Goal: Task Accomplishment & Management: Manage account settings

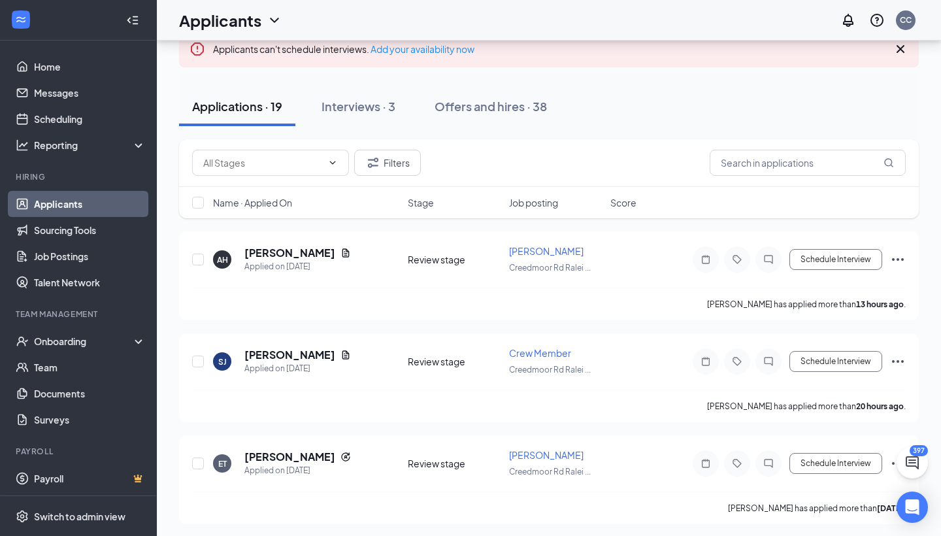
scroll to position [101, 0]
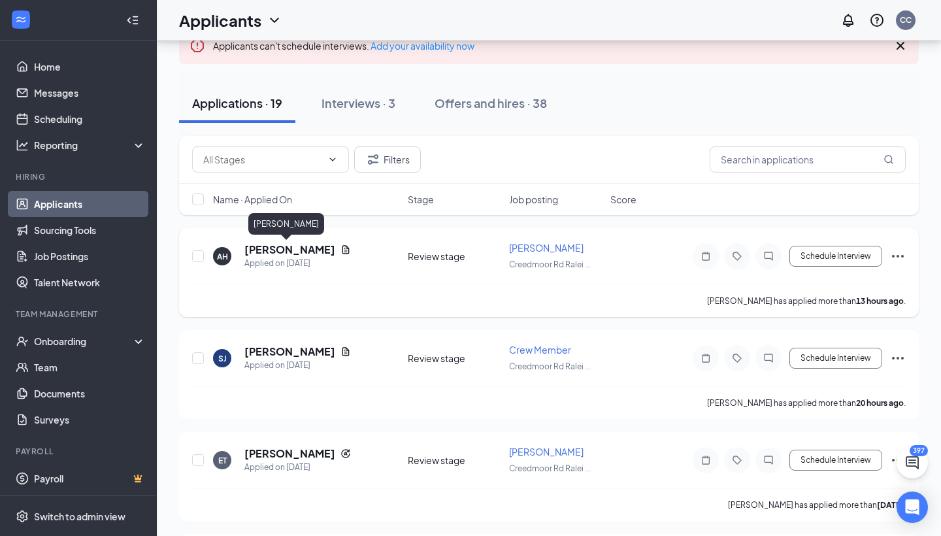
click at [292, 252] on h5 "[PERSON_NAME]" at bounding box center [289, 250] width 91 height 14
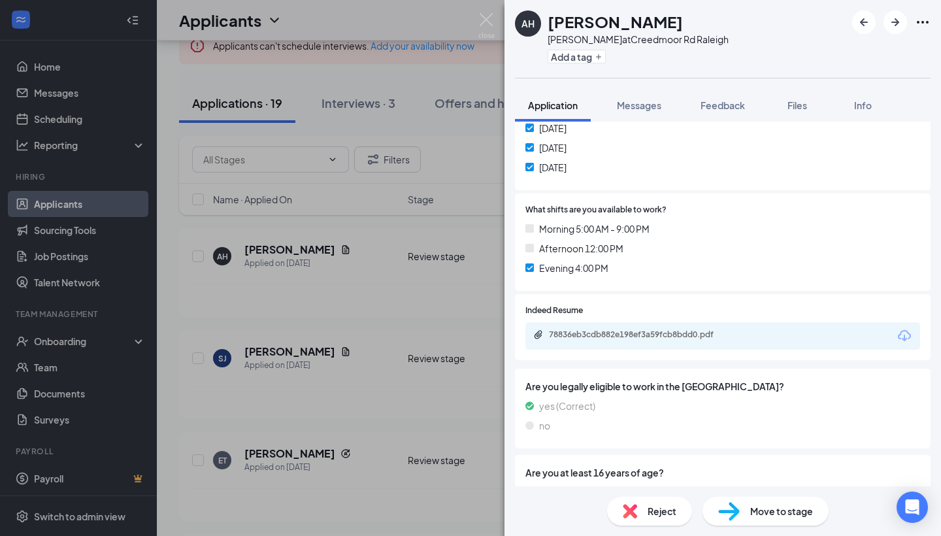
scroll to position [363, 0]
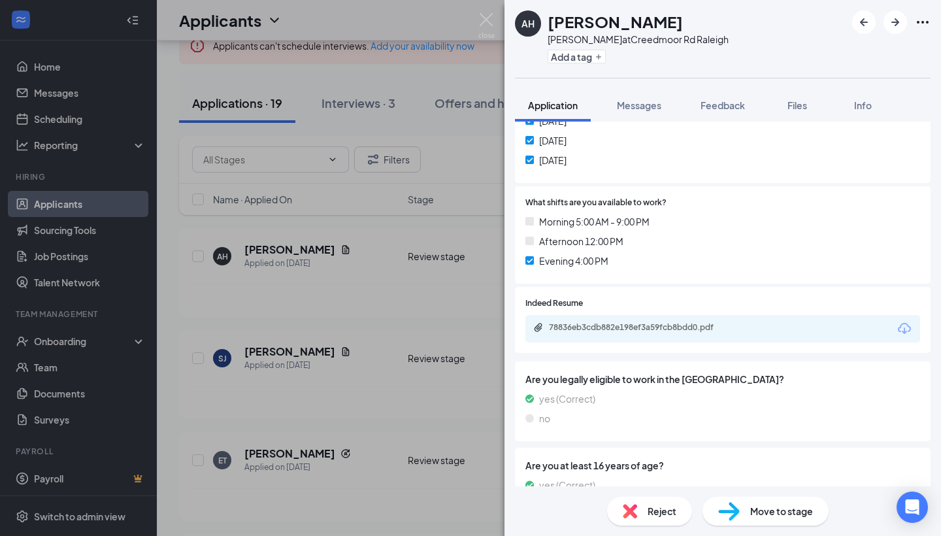
click at [624, 322] on div "78836eb3cdb882e198ef3a59fcb8bdd0.pdf" at bounding box center [640, 327] width 183 height 10
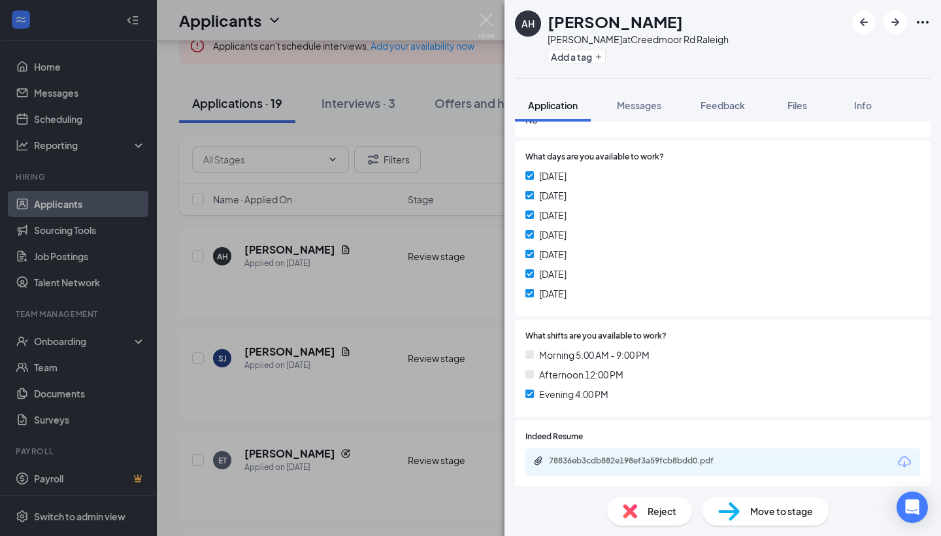
scroll to position [184, 0]
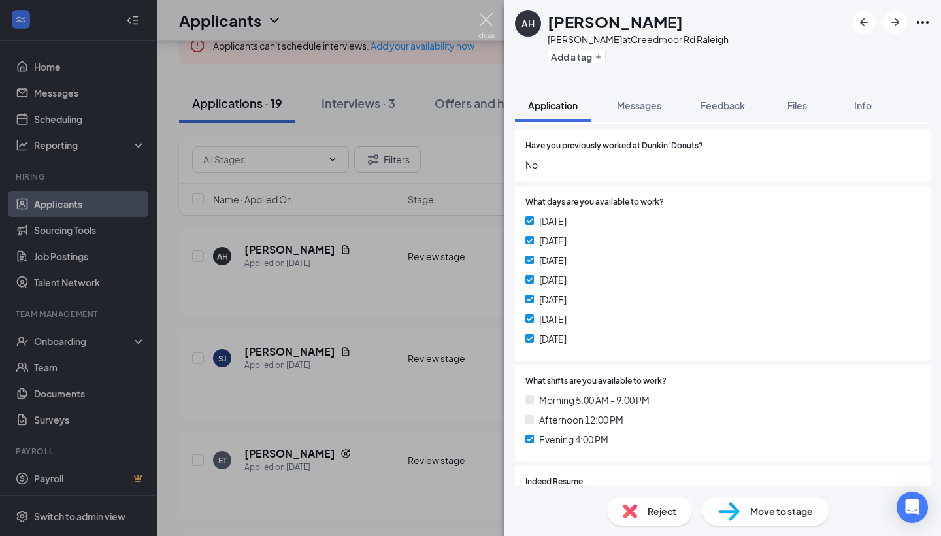
click at [488, 29] on img at bounding box center [487, 25] width 16 height 25
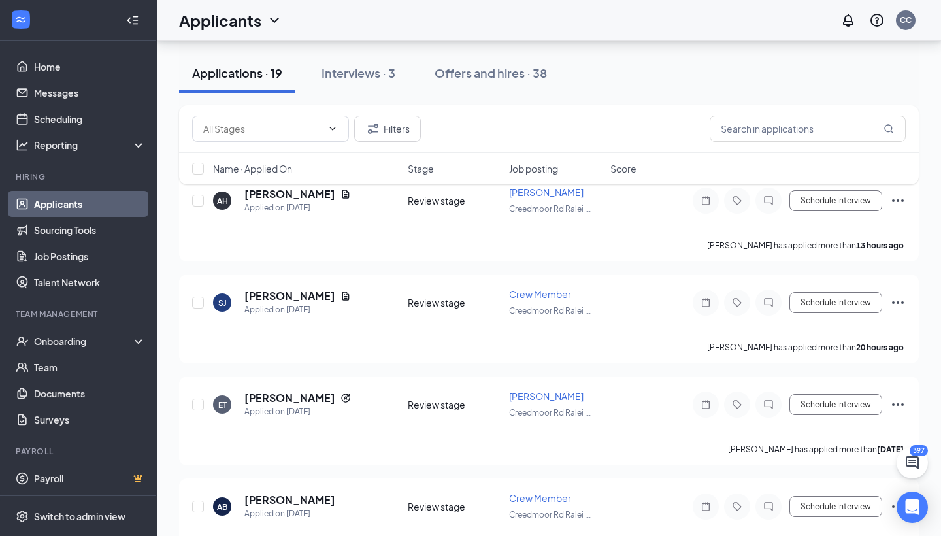
scroll to position [161, 0]
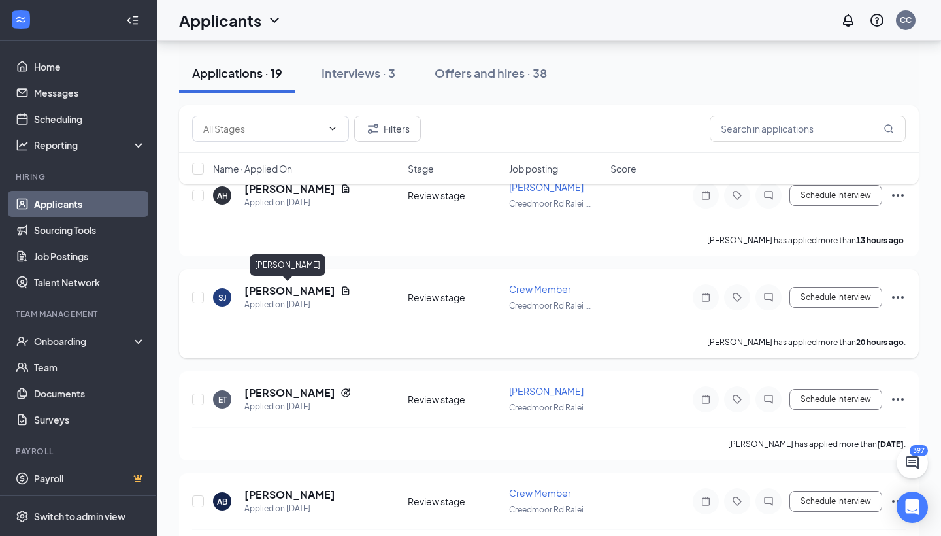
click at [317, 296] on h5 "[PERSON_NAME]" at bounding box center [289, 291] width 91 height 14
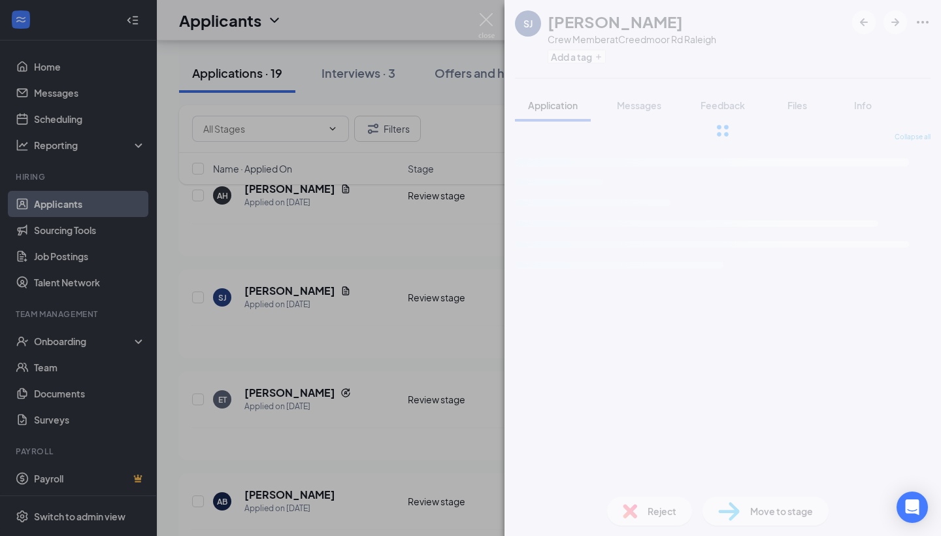
drag, startPoint x: 386, startPoint y: 280, endPoint x: 407, endPoint y: 272, distance: 22.3
click at [407, 272] on div "SJ [PERSON_NAME] Crew Member at Creedmoor Rd Raleigh Add a tag Application Mess…" at bounding box center [470, 268] width 941 height 536
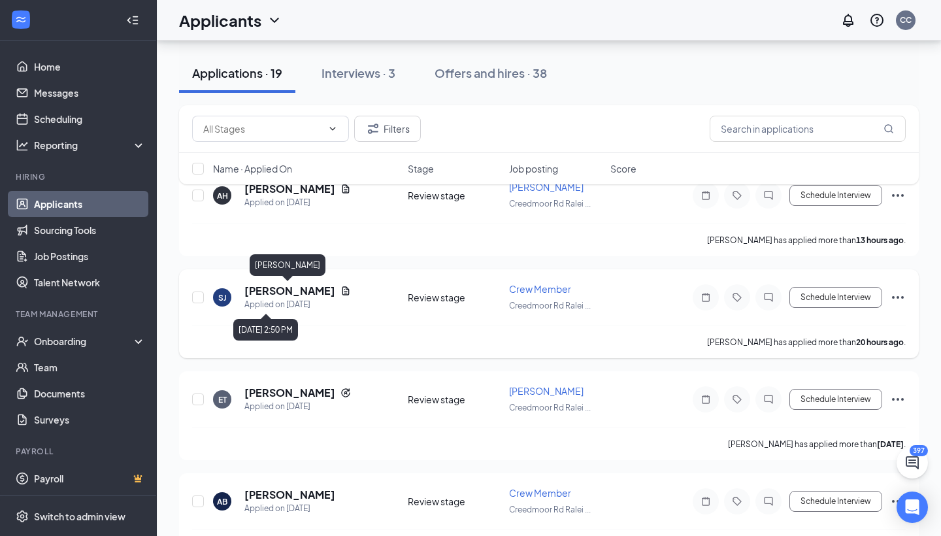
click at [301, 299] on div "Applied on [DATE]" at bounding box center [297, 304] width 107 height 13
click at [303, 294] on h5 "[PERSON_NAME]" at bounding box center [289, 291] width 91 height 14
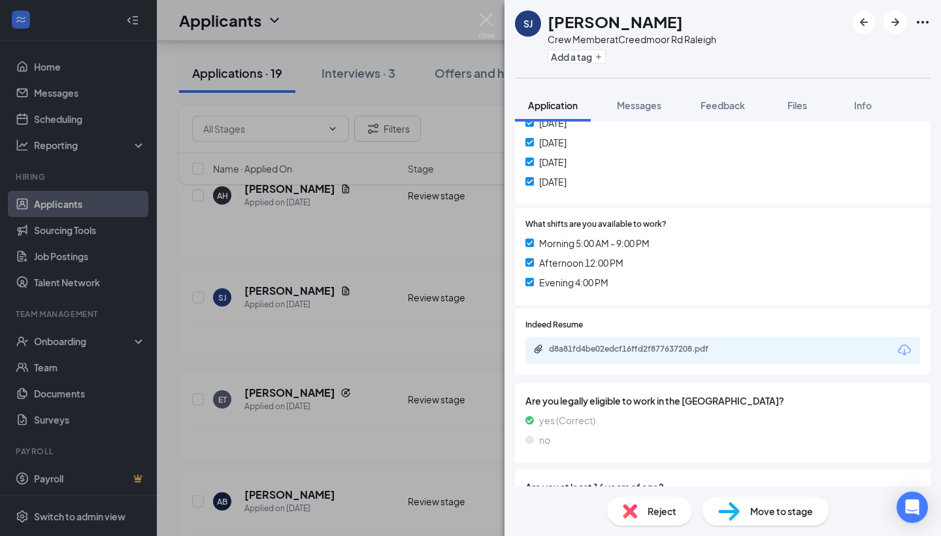
scroll to position [359, 0]
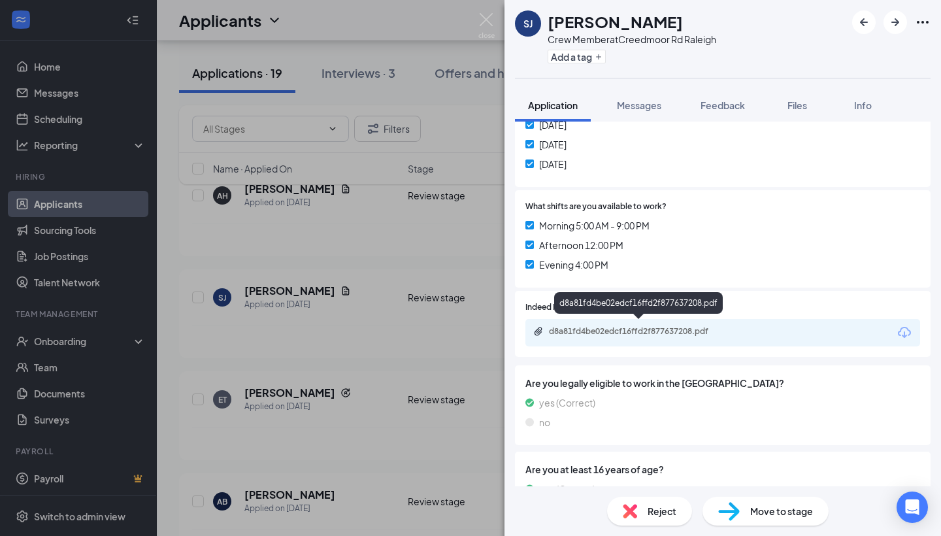
click at [631, 329] on div "d8a81fd4be02edcf16ffd2f877637208.pdf" at bounding box center [640, 331] width 183 height 10
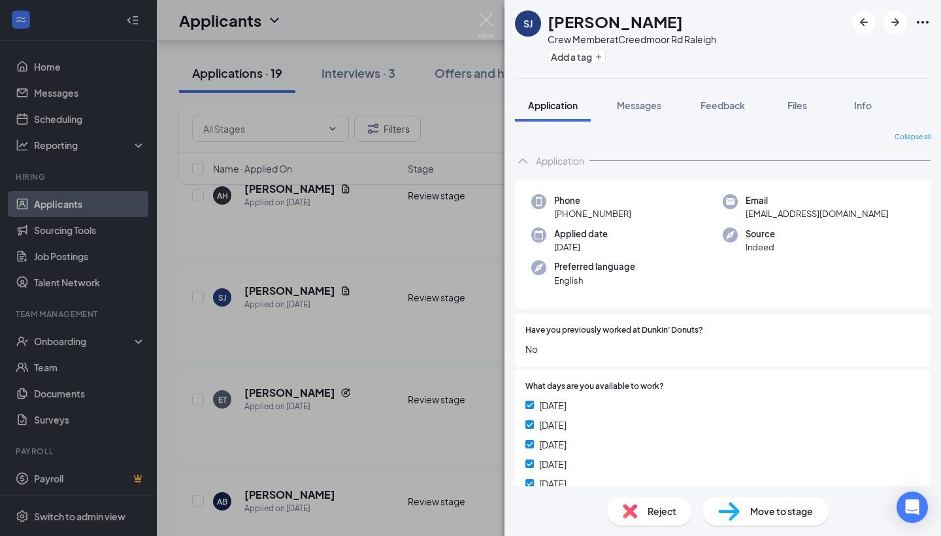
scroll to position [0, 0]
click at [493, 24] on img at bounding box center [487, 25] width 16 height 25
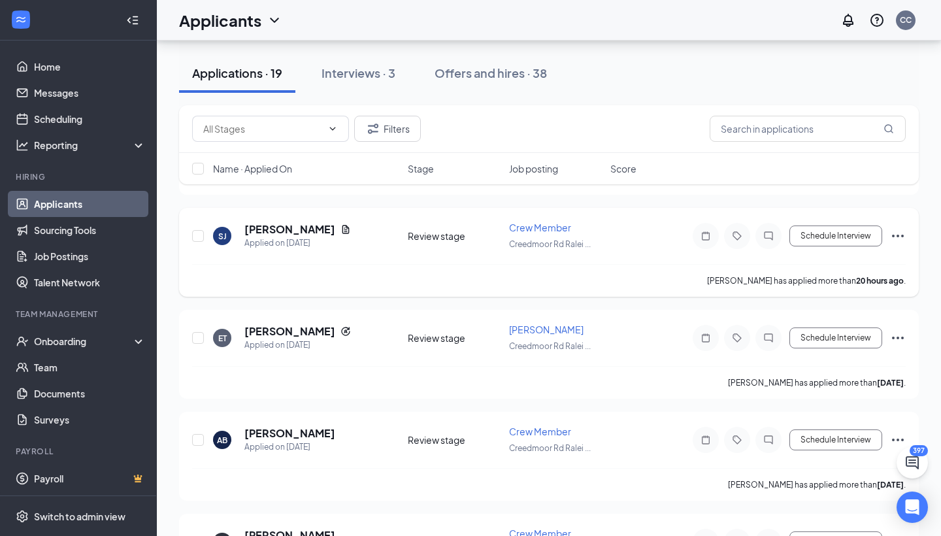
scroll to position [231, 0]
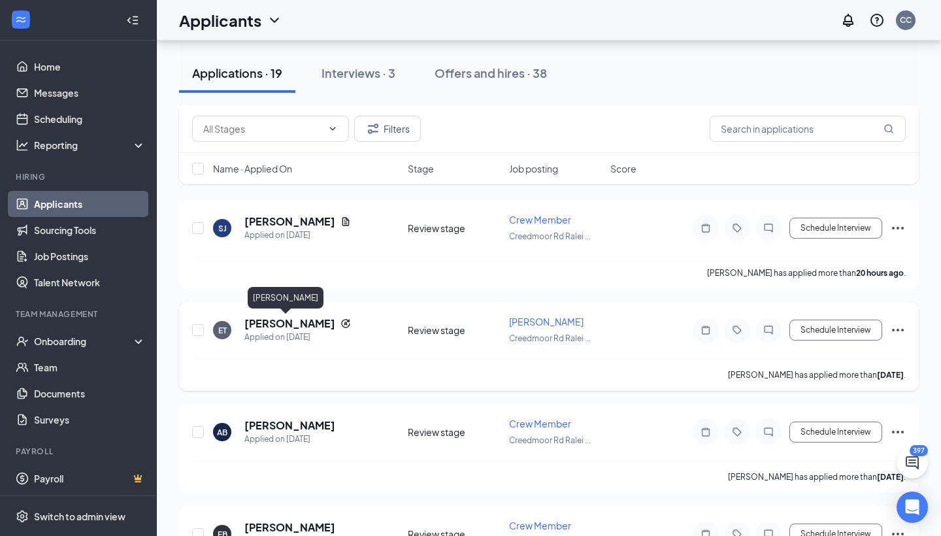
click at [295, 324] on h5 "[PERSON_NAME]" at bounding box center [289, 323] width 91 height 14
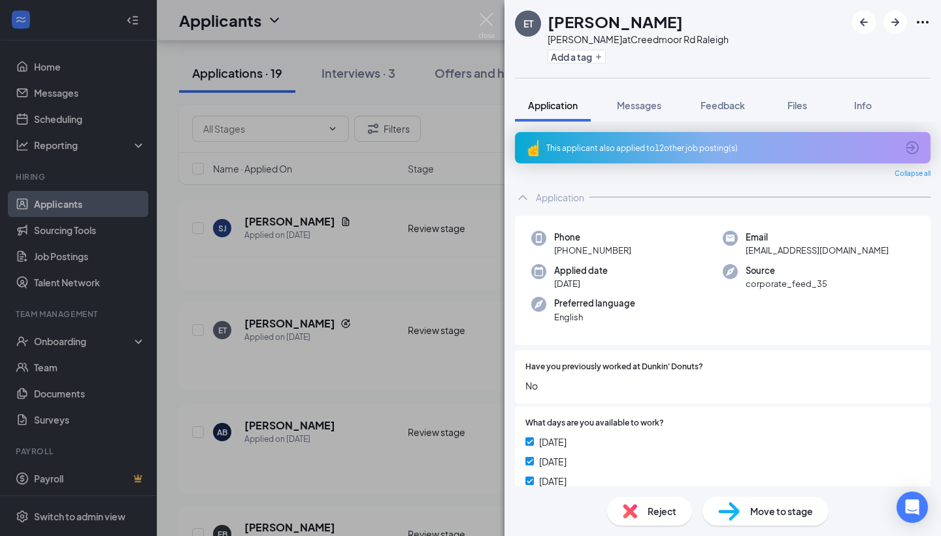
click at [612, 147] on div "This applicant also applied to 12 other job posting(s)" at bounding box center [722, 148] width 350 height 11
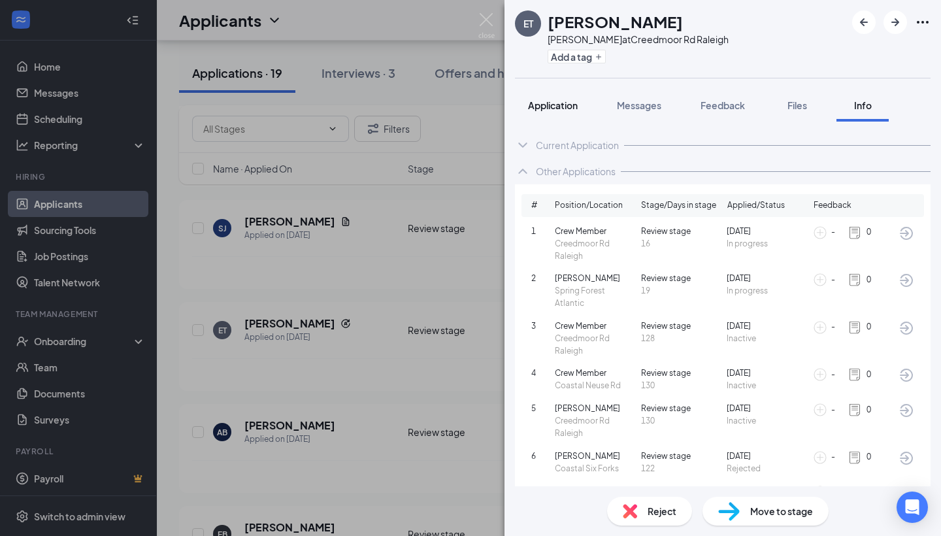
click at [568, 97] on button "Application" at bounding box center [553, 105] width 76 height 33
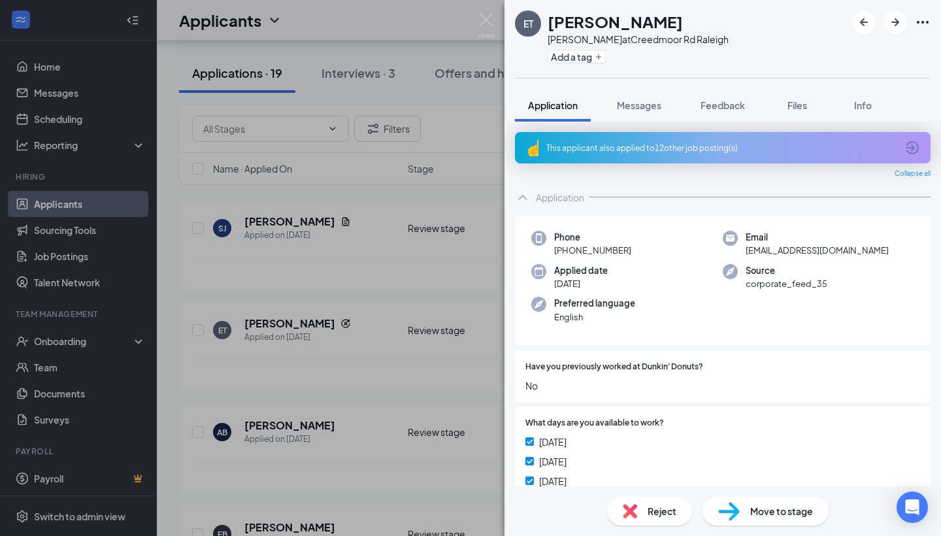
scroll to position [-1, 0]
click at [616, 139] on div "This applicant also applied to 12 other job posting(s)" at bounding box center [723, 147] width 416 height 31
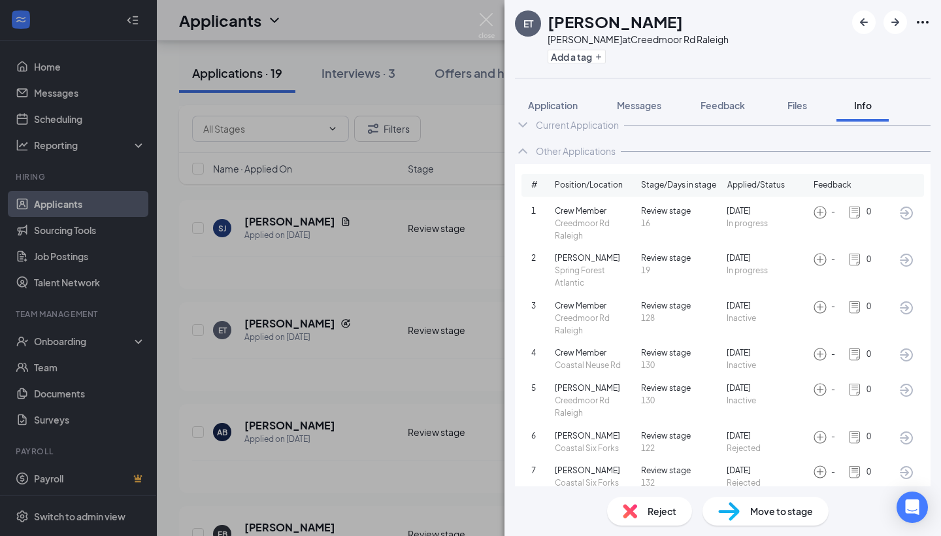
scroll to position [18, 0]
click at [603, 129] on div "Current Application" at bounding box center [577, 126] width 83 height 13
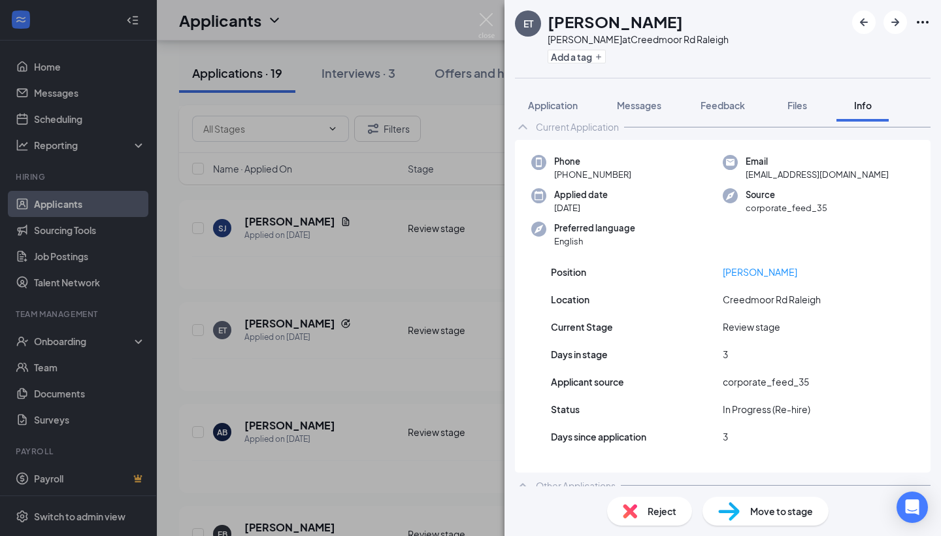
click at [602, 129] on div "Current Application" at bounding box center [577, 126] width 83 height 13
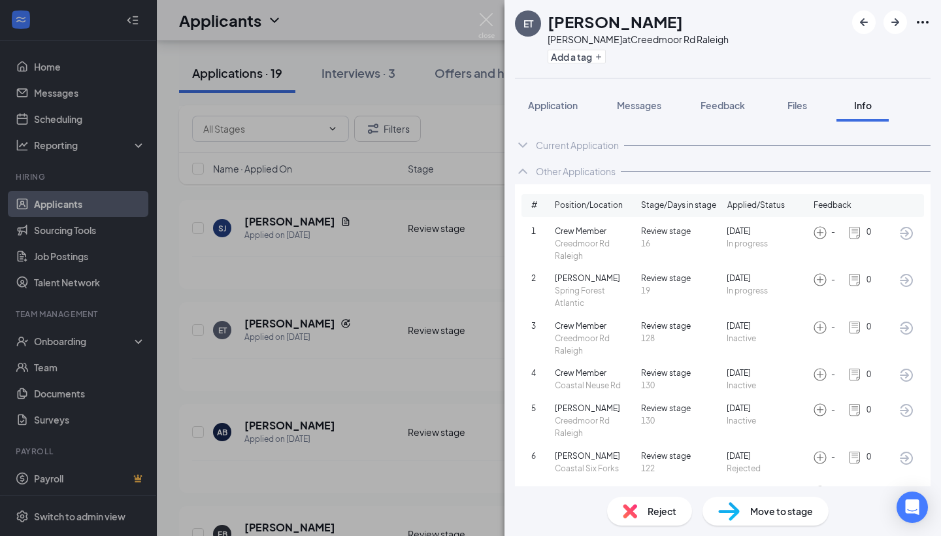
click at [399, 297] on div "ET Emani [PERSON_NAME] at Creedmoor Rd Raleigh Add a tag Application Messages F…" at bounding box center [470, 268] width 941 height 536
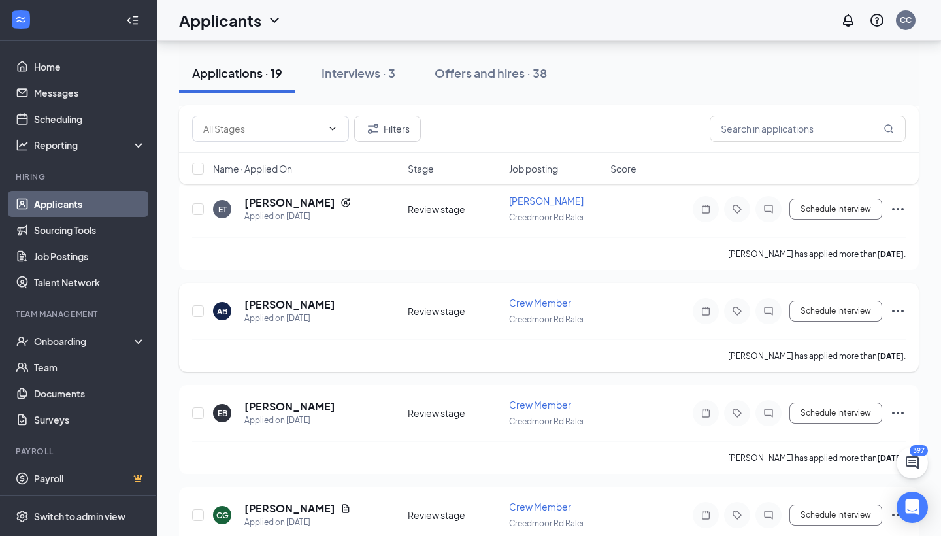
scroll to position [337, 0]
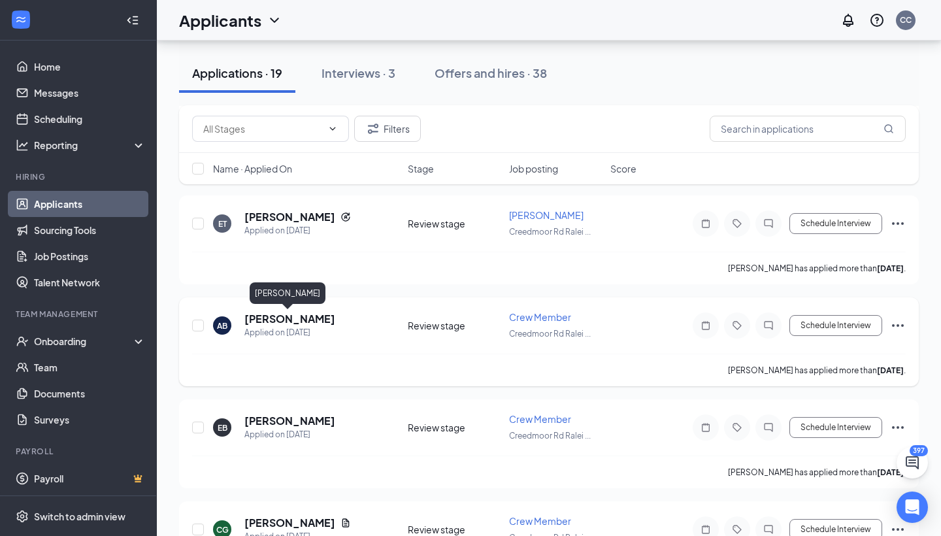
click at [304, 318] on h5 "[PERSON_NAME]" at bounding box center [289, 319] width 91 height 14
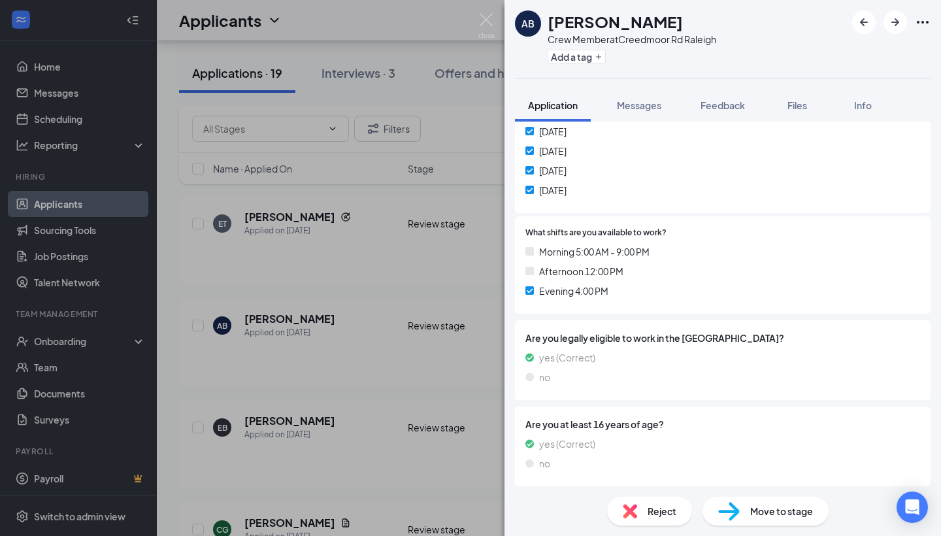
scroll to position [332, 0]
click at [493, 261] on div "AB [PERSON_NAME] Crew Member at [GEOGRAPHIC_DATA] Add a tag Application Message…" at bounding box center [470, 268] width 941 height 536
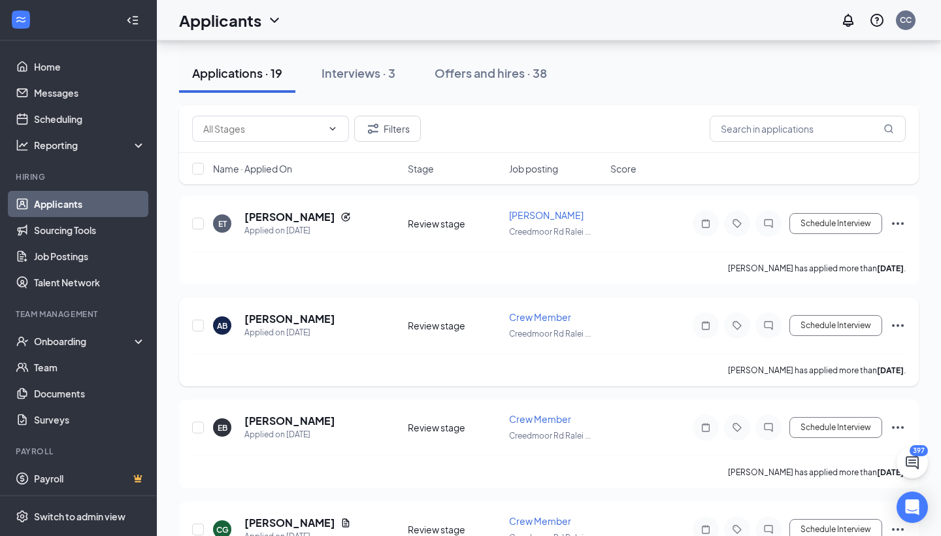
click at [306, 320] on h5 "[PERSON_NAME]" at bounding box center [289, 319] width 91 height 14
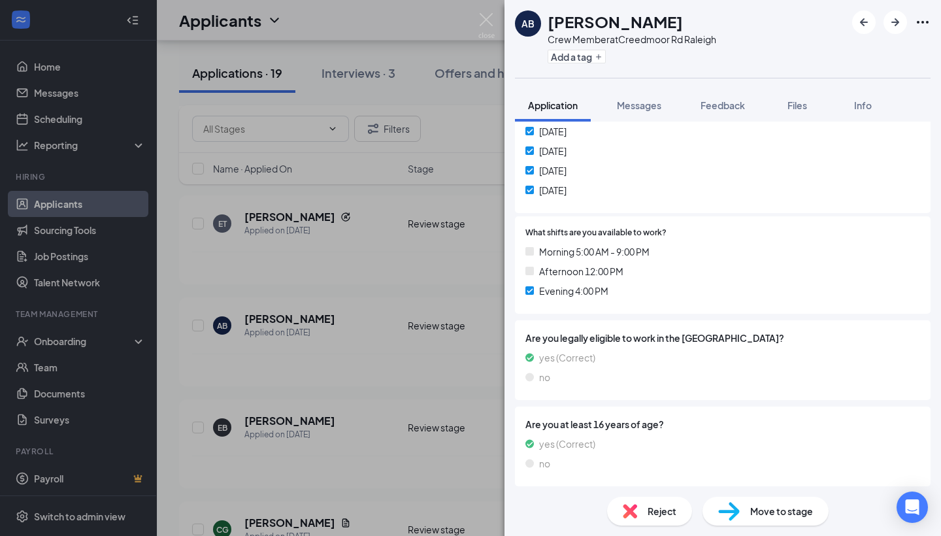
scroll to position [332, 0]
click at [460, 260] on div "AB [PERSON_NAME] Crew Member at [GEOGRAPHIC_DATA] Add a tag Application Message…" at bounding box center [470, 268] width 941 height 536
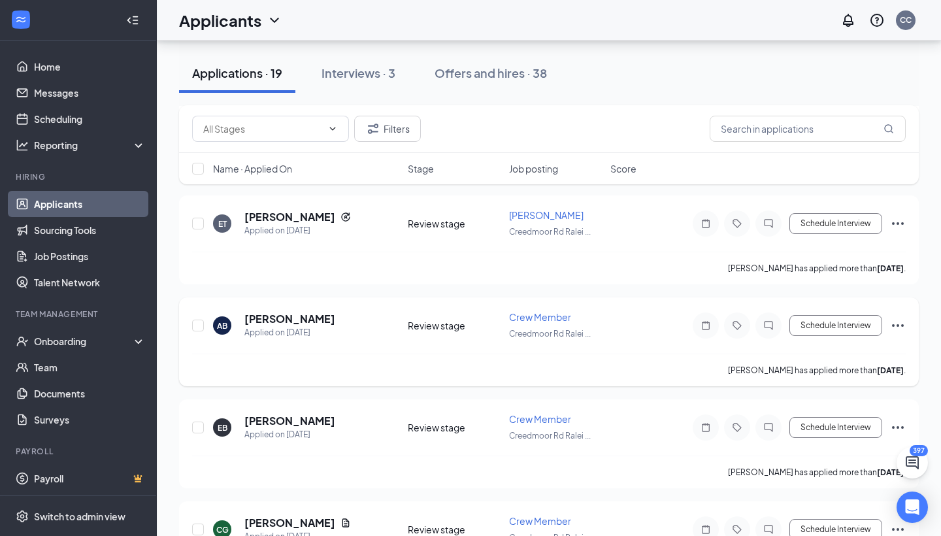
click at [365, 339] on div "AB [PERSON_NAME] Applied on [DATE]" at bounding box center [306, 325] width 187 height 27
click at [284, 424] on h5 "[PERSON_NAME]" at bounding box center [289, 421] width 91 height 14
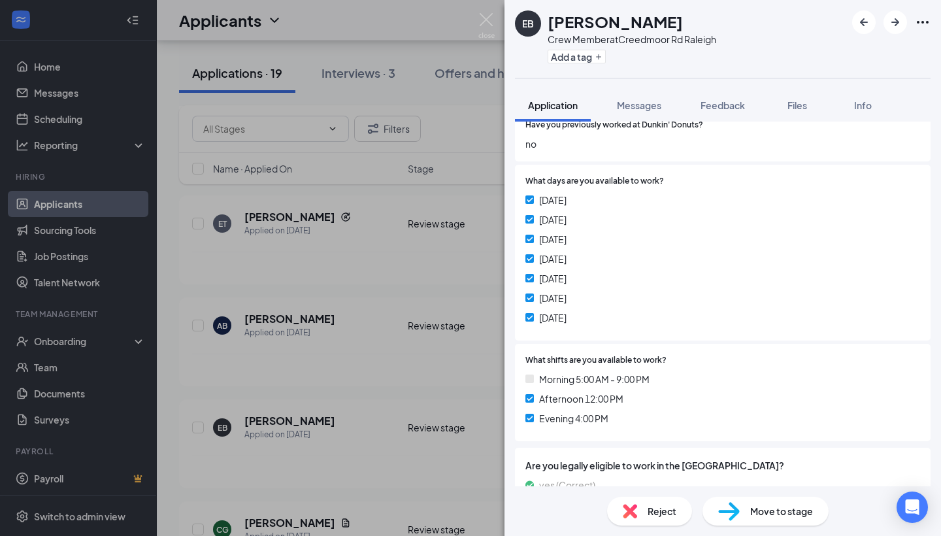
scroll to position [332, 0]
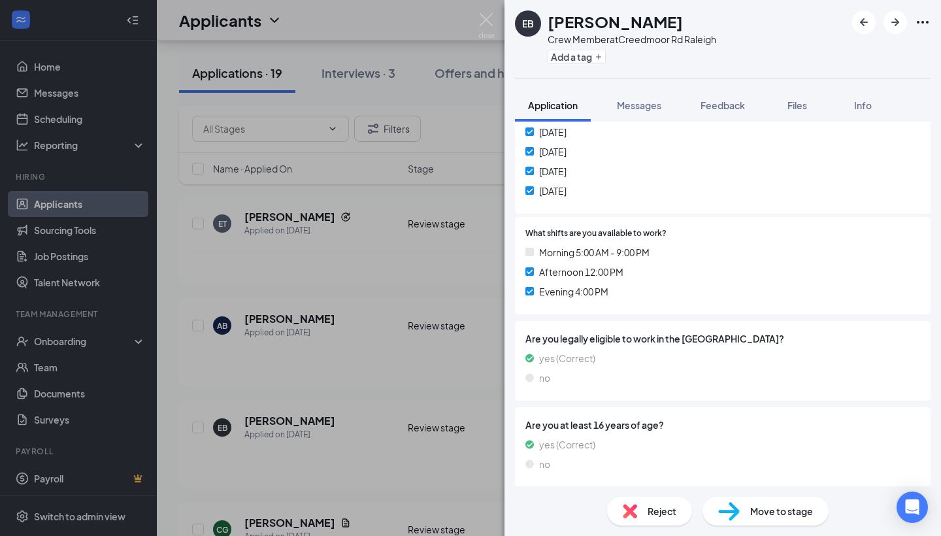
click at [460, 307] on div "EB [PERSON_NAME] Crew Member at Creedmoor Rd Raleigh Add a tag Application Mess…" at bounding box center [470, 268] width 941 height 536
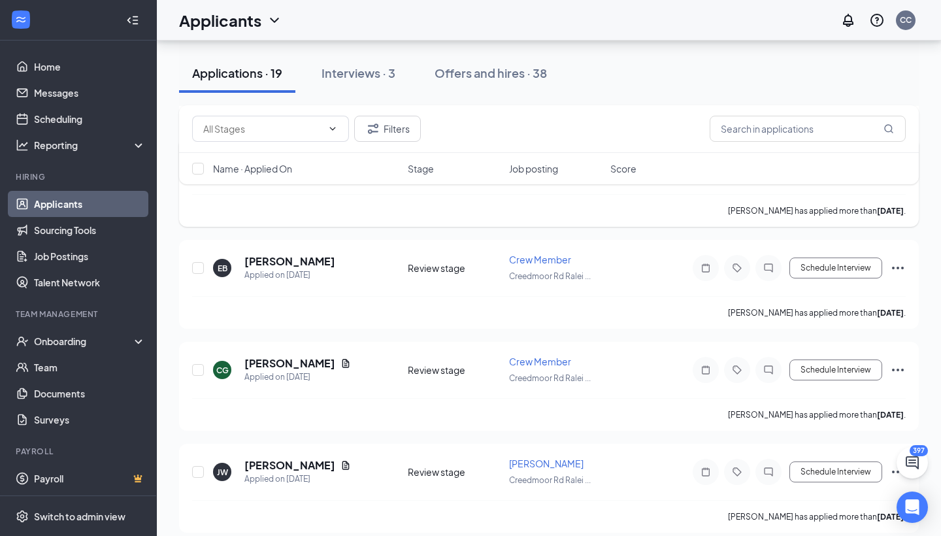
scroll to position [501, 0]
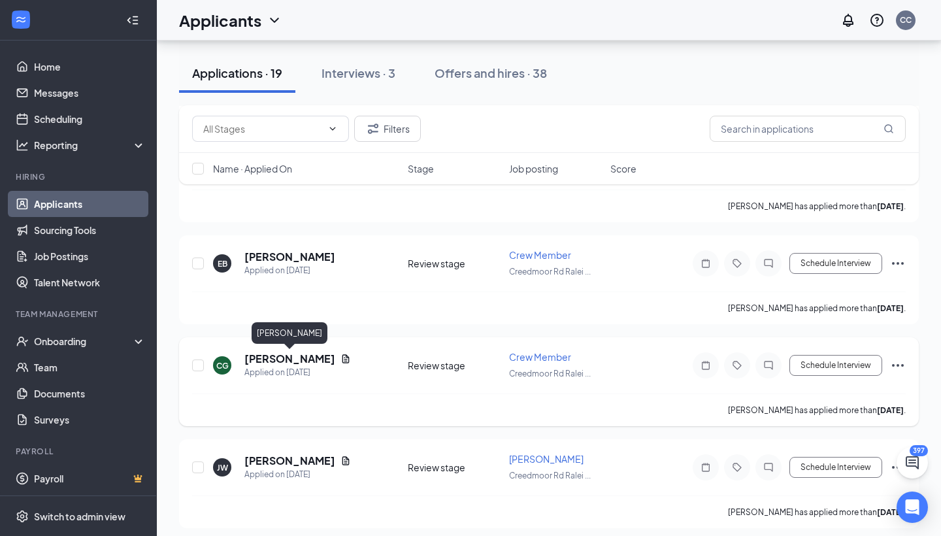
click at [324, 360] on h5 "[PERSON_NAME]" at bounding box center [289, 359] width 91 height 14
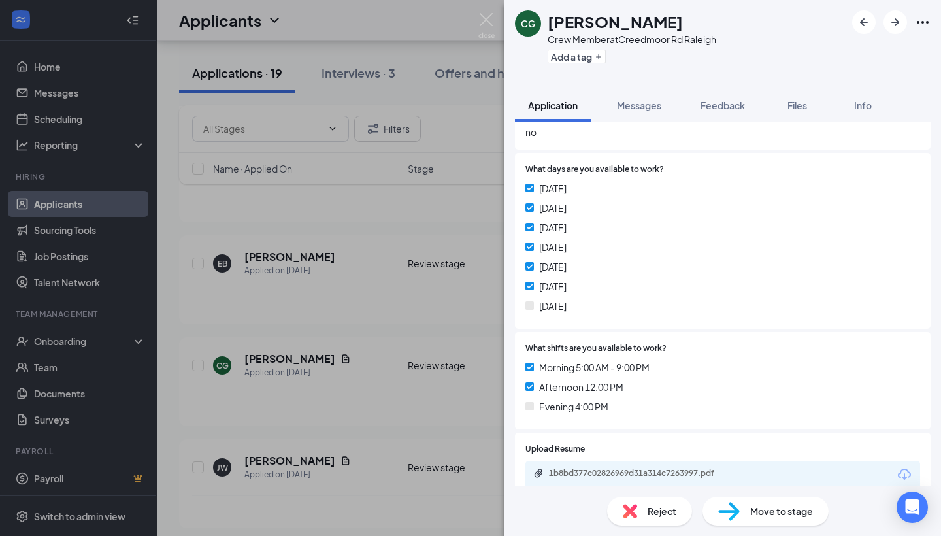
scroll to position [394, 0]
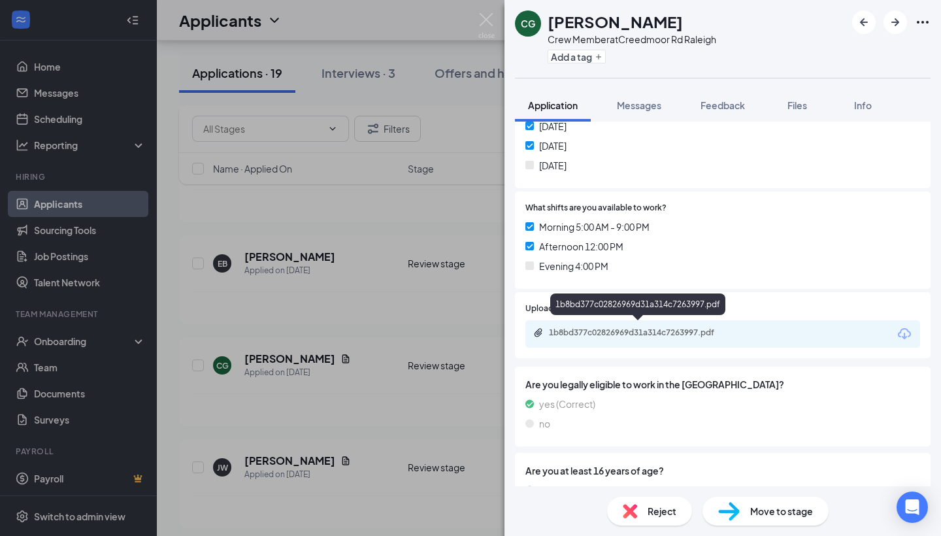
click at [694, 328] on div "1b8bd377c02826969d31a314c7263997.pdf" at bounding box center [640, 333] width 183 height 10
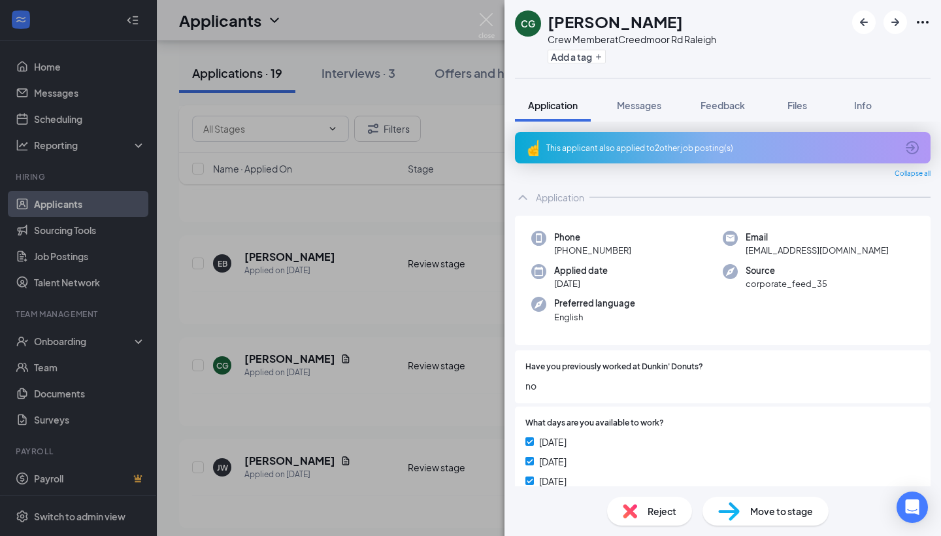
scroll to position [0, 0]
click at [481, 25] on img at bounding box center [487, 25] width 16 height 25
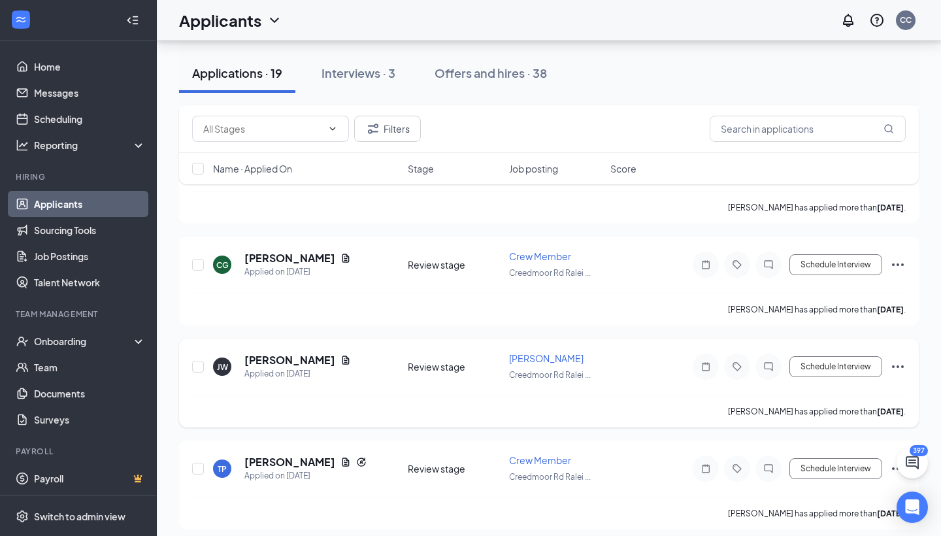
scroll to position [643, 0]
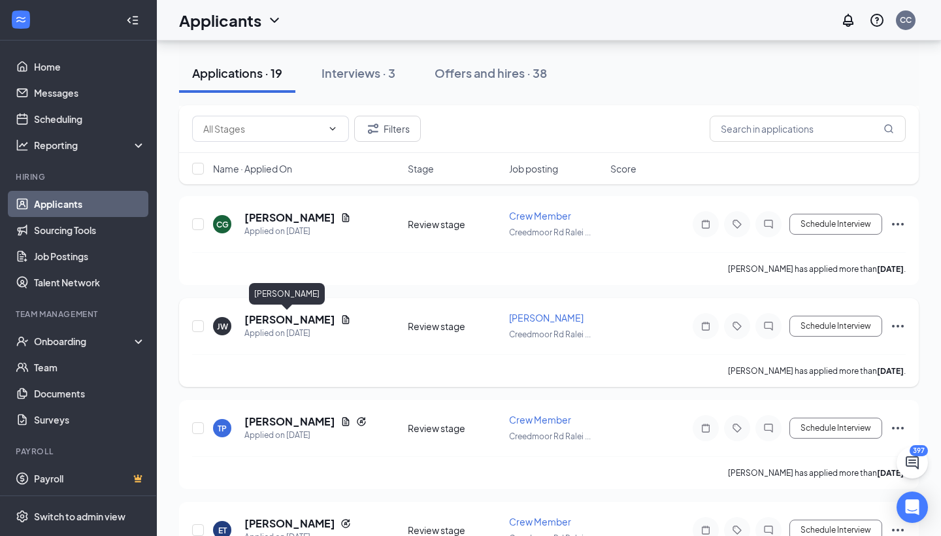
click at [304, 322] on h5 "[PERSON_NAME]" at bounding box center [289, 319] width 91 height 14
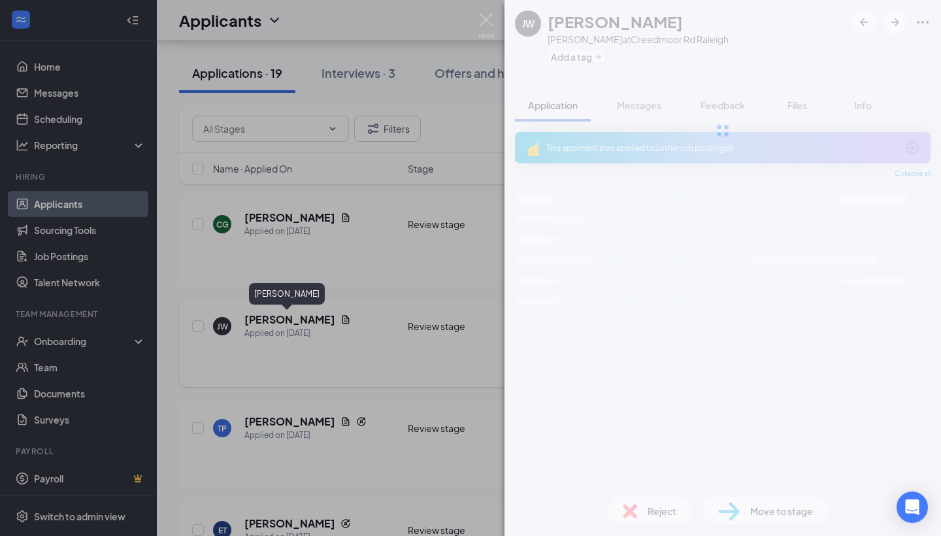
click at [304, 322] on div "[PERSON_NAME] [PERSON_NAME] [PERSON_NAME] at Creedmoor Rd Raleigh Add a tag App…" at bounding box center [470, 268] width 941 height 536
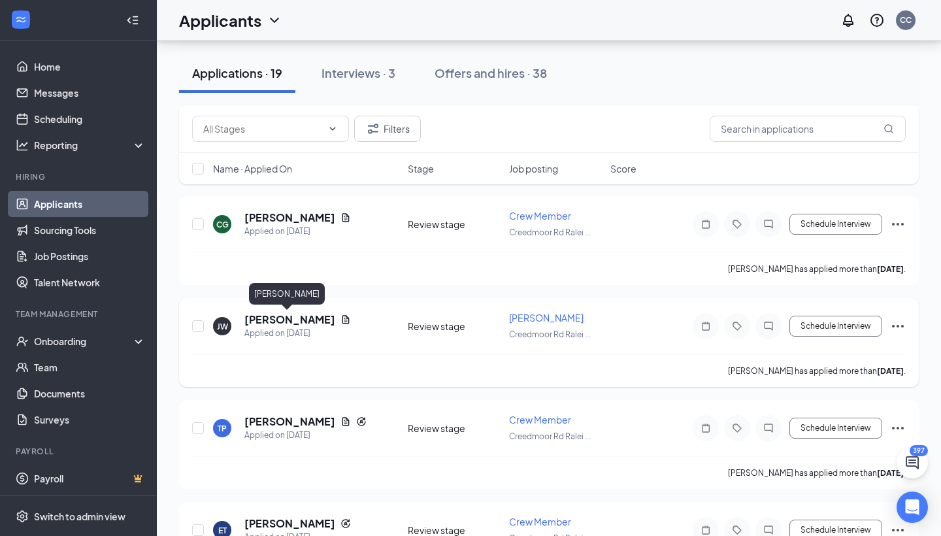
click at [310, 318] on h5 "[PERSON_NAME]" at bounding box center [289, 319] width 91 height 14
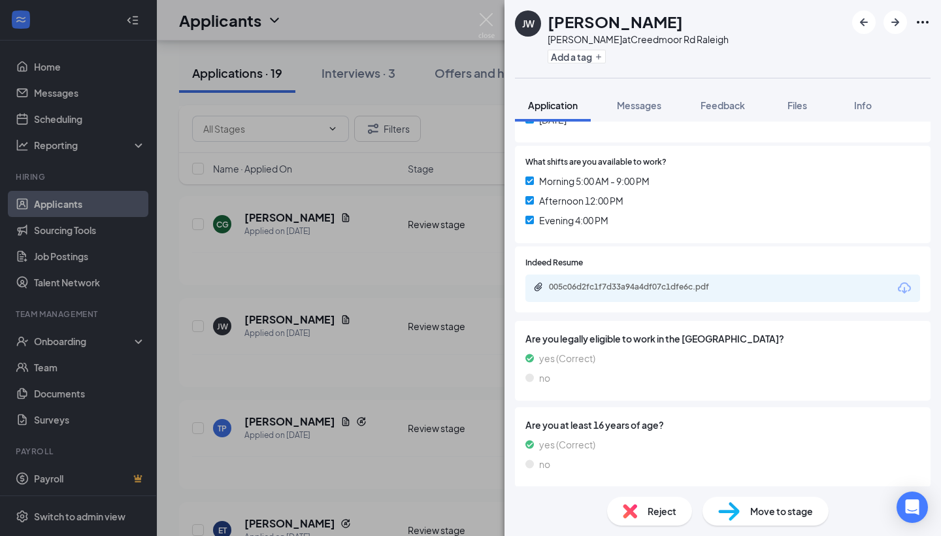
scroll to position [439, 0]
click at [482, 22] on img at bounding box center [487, 25] width 16 height 25
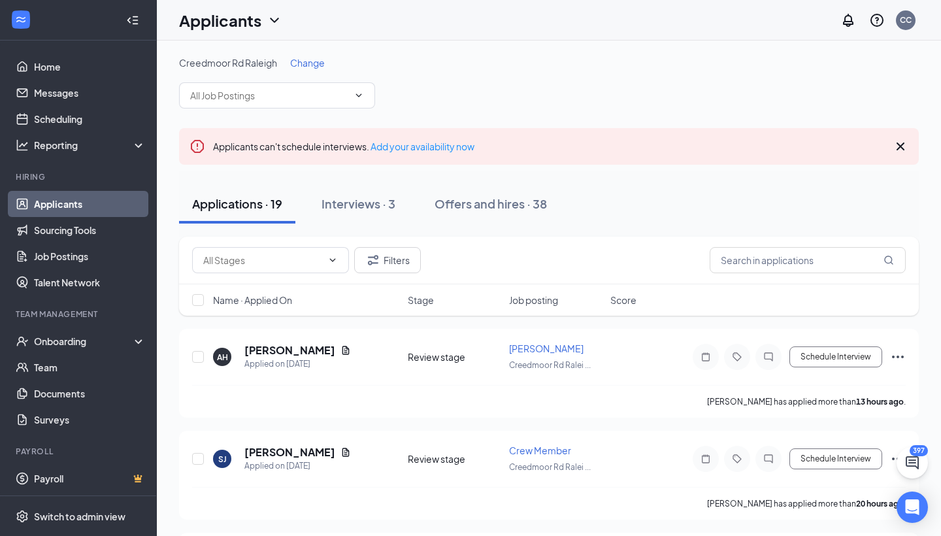
click at [305, 65] on span "Change" at bounding box center [307, 63] width 35 height 12
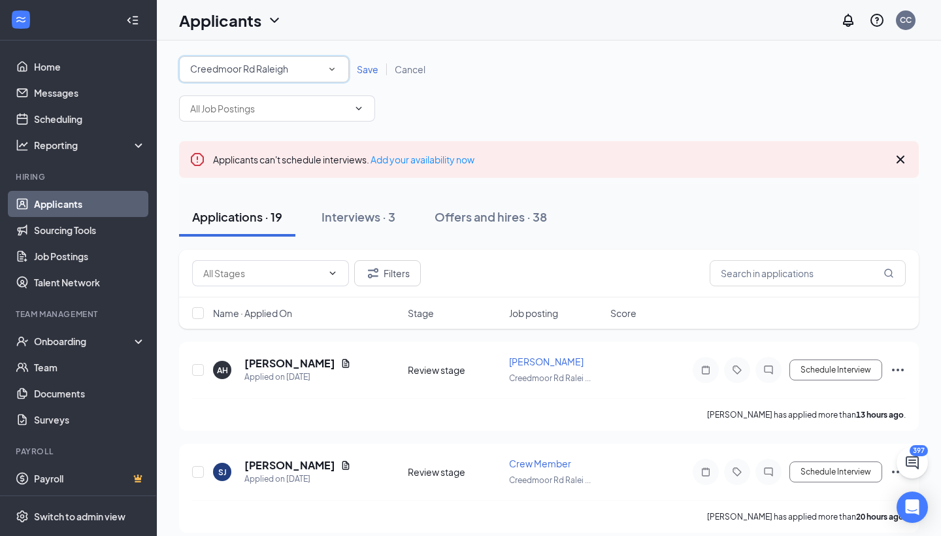
click at [305, 65] on div "Creedmoor Rd Raleigh" at bounding box center [264, 69] width 148 height 16
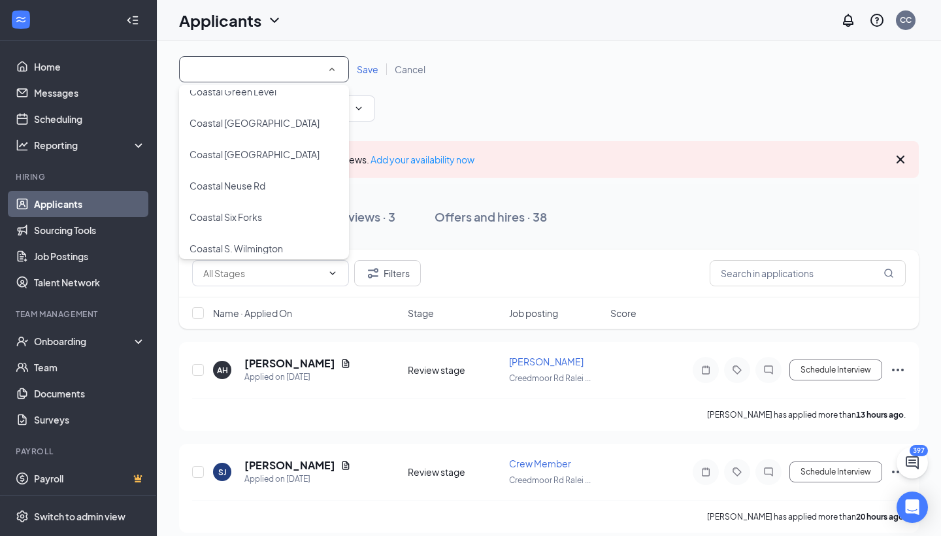
scroll to position [263, 0]
click at [269, 218] on div "Coastal Six Forks" at bounding box center [264, 220] width 149 height 16
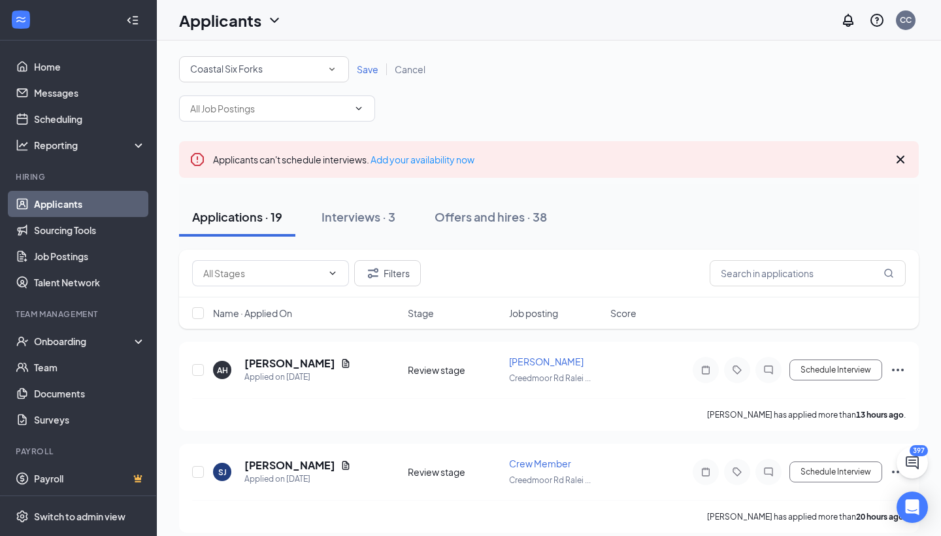
click at [359, 68] on span "Save" at bounding box center [368, 69] width 22 height 12
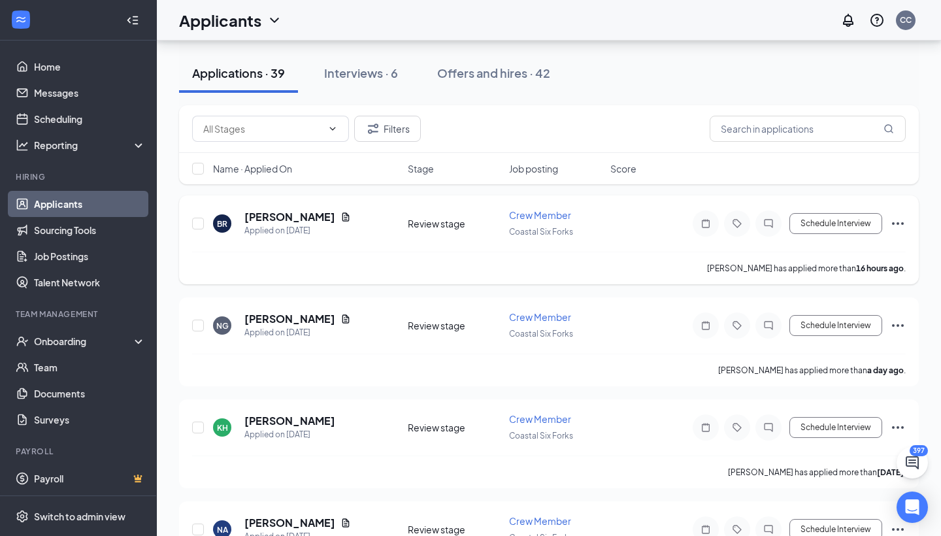
scroll to position [133, 0]
click at [341, 219] on icon "Document" at bounding box center [346, 217] width 10 height 10
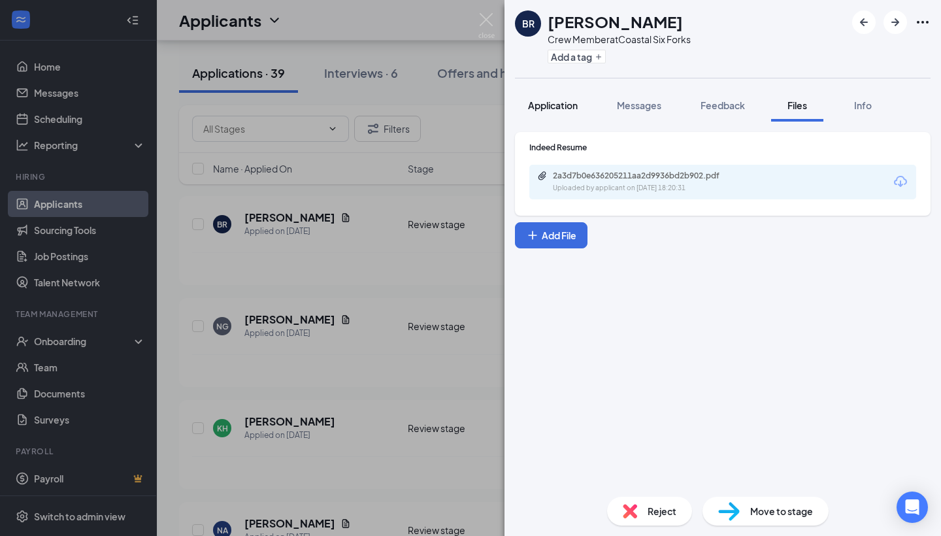
click at [567, 109] on span "Application" at bounding box center [553, 105] width 50 height 12
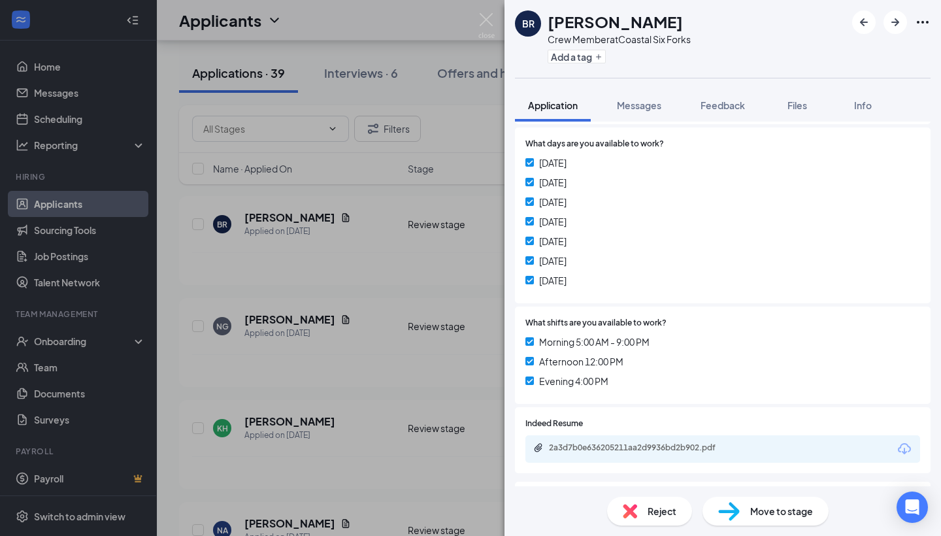
scroll to position [243, 0]
click at [611, 442] on div "2a3d7b0e636205211aa2d9936bd2b902.pdf" at bounding box center [640, 447] width 183 height 10
